Goal: Entertainment & Leisure: Consume media (video, audio)

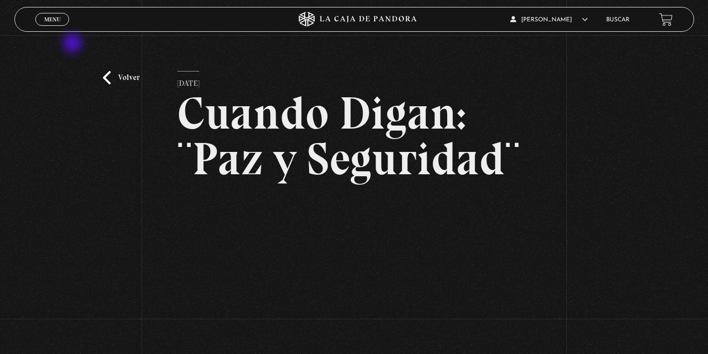
click at [122, 78] on link "Volver" at bounding box center [121, 77] width 37 height 13
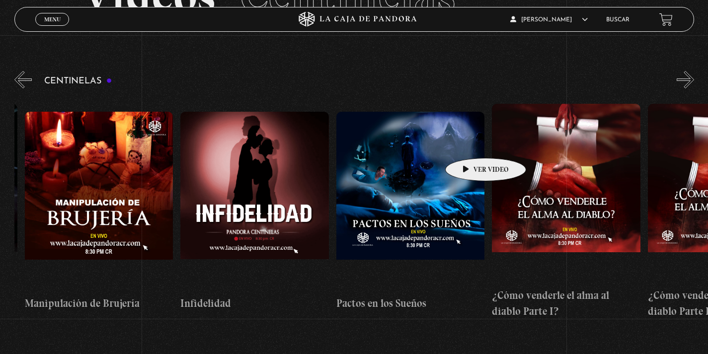
scroll to position [0, 5290]
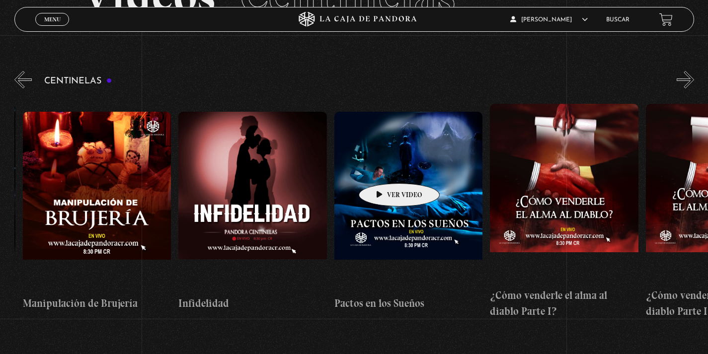
click at [384, 168] on figure at bounding box center [408, 201] width 149 height 179
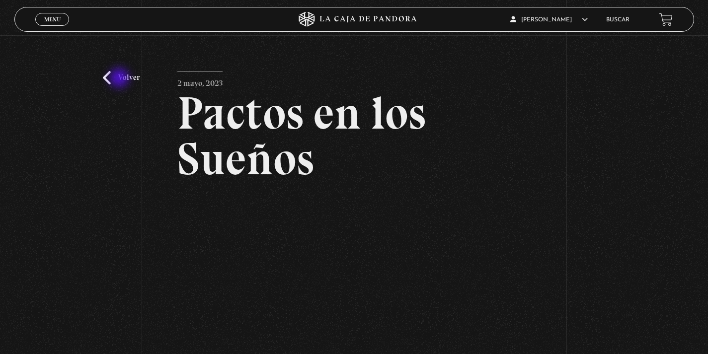
click at [120, 79] on link "Volver" at bounding box center [121, 77] width 37 height 13
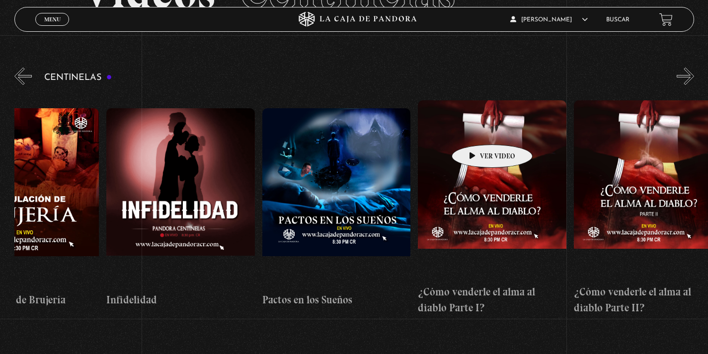
scroll to position [0, 5386]
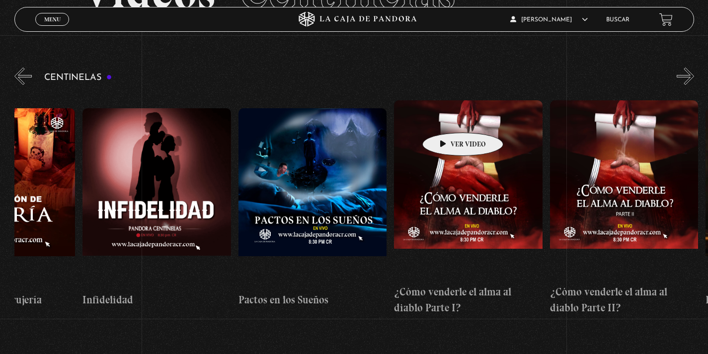
click at [447, 118] on figure at bounding box center [468, 189] width 149 height 179
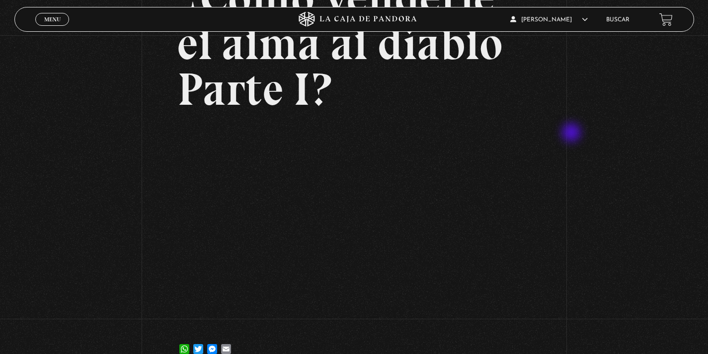
scroll to position [116, 0]
